Goal: Information Seeking & Learning: Learn about a topic

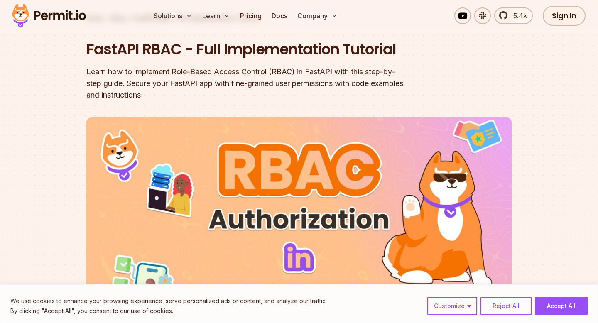
scroll to position [69, 0]
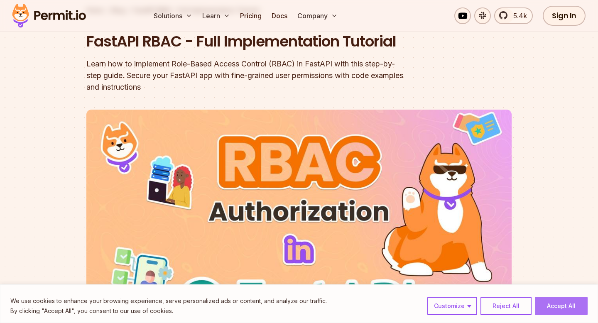
click at [568, 311] on button "Accept All" at bounding box center [561, 306] width 53 height 18
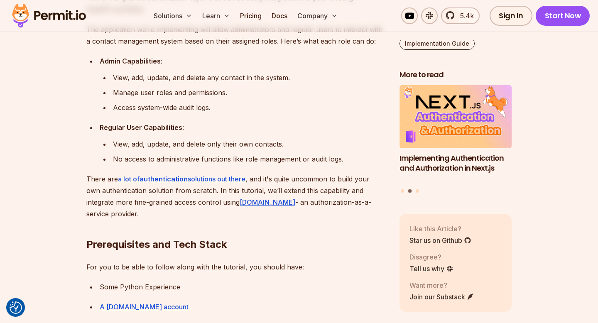
scroll to position [602, 0]
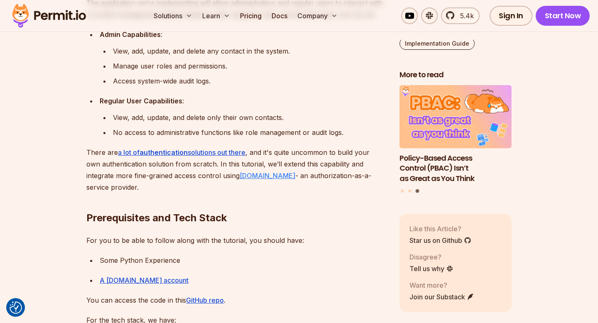
click at [267, 176] on link "Permit.io" at bounding box center [268, 175] width 56 height 8
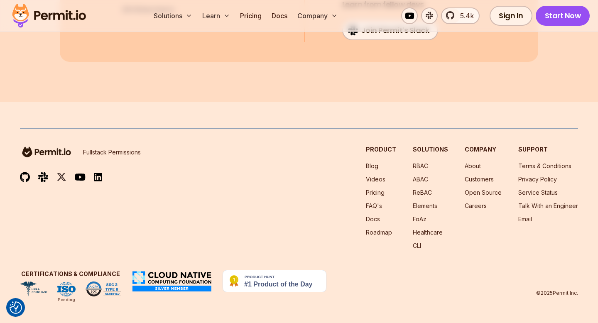
scroll to position [6679, 0]
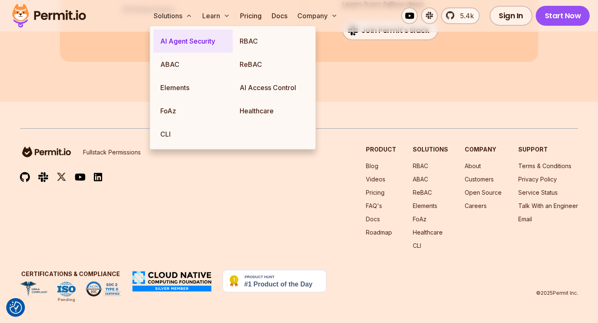
click at [173, 39] on link "AI Agent Security" at bounding box center [193, 40] width 79 height 23
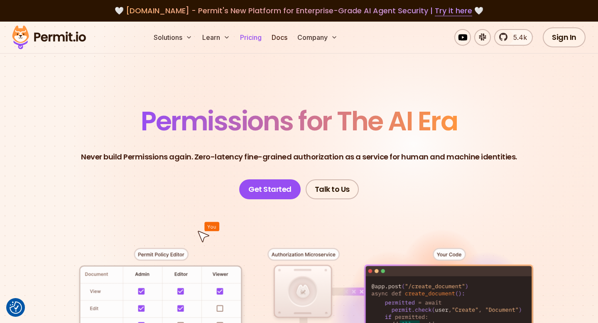
click at [259, 41] on link "Pricing" at bounding box center [251, 37] width 28 height 17
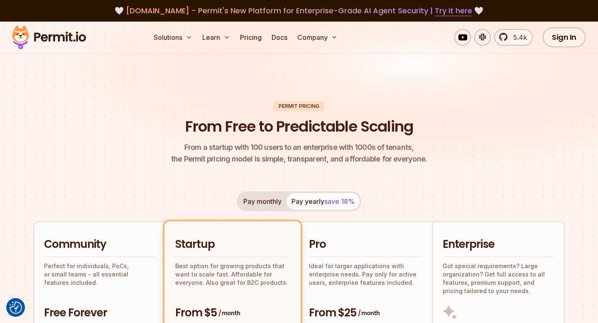
click at [54, 32] on img at bounding box center [48, 37] width 81 height 28
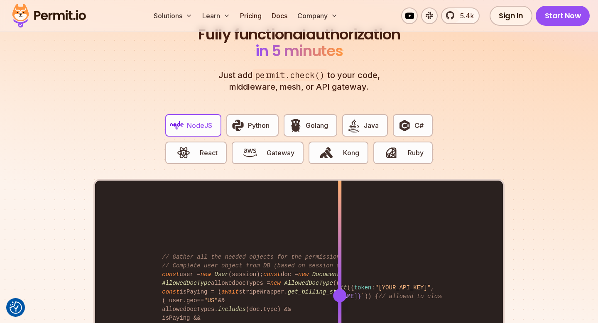
scroll to position [1591, 0]
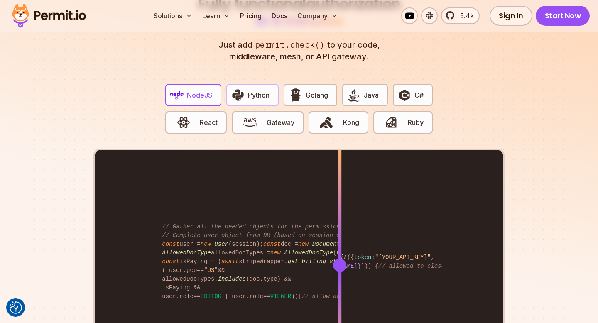
click at [255, 90] on span "Python" at bounding box center [259, 95] width 22 height 10
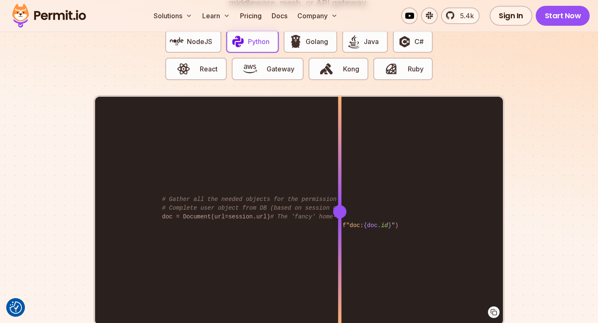
scroll to position [1653, 0]
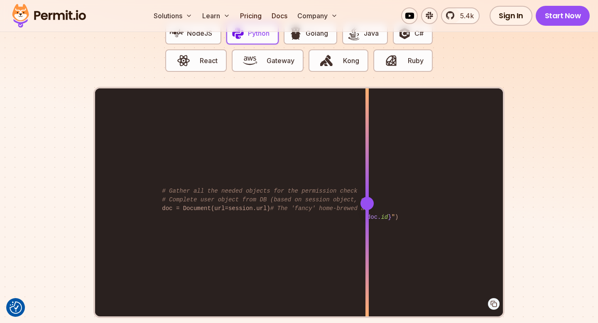
drag, startPoint x: 342, startPoint y: 191, endPoint x: 367, endPoint y: 251, distance: 64.4
click at [367, 251] on div at bounding box center [366, 202] width 3 height 229
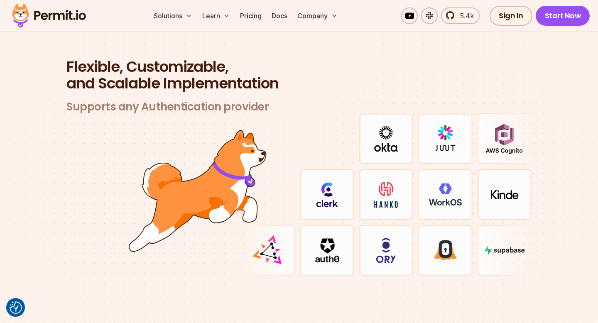
scroll to position [2409, 0]
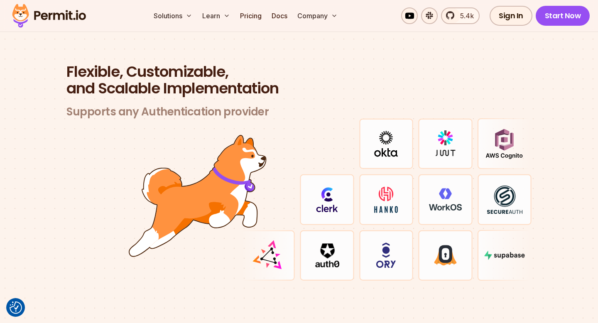
click at [191, 77] on h2 "Flexible, Customizable, and Scalable Implementation" at bounding box center [298, 80] width 465 height 33
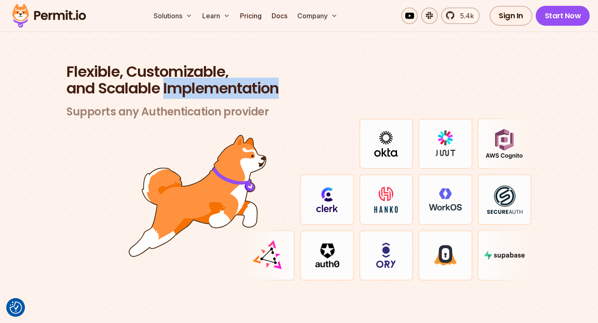
click at [191, 77] on h2 "Flexible, Customizable, and Scalable Implementation" at bounding box center [298, 80] width 465 height 33
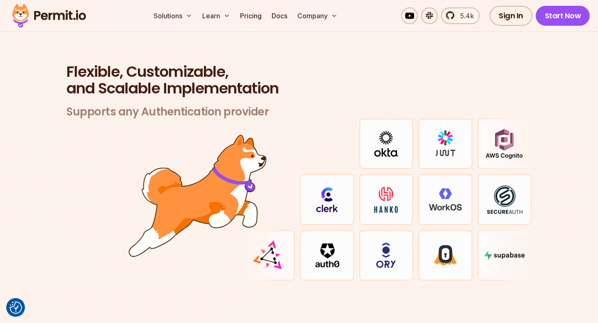
click at [191, 105] on h3 "Supports any Authentication provider" at bounding box center [298, 112] width 465 height 14
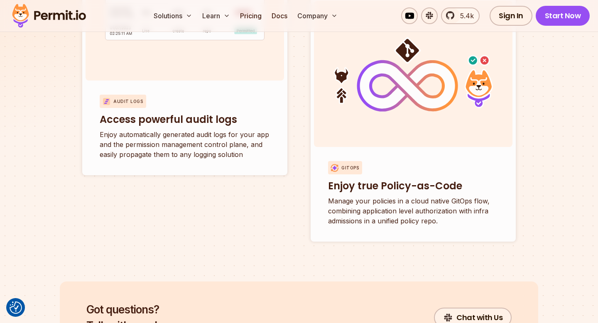
scroll to position [3247, 0]
